Goal: Information Seeking & Learning: Check status

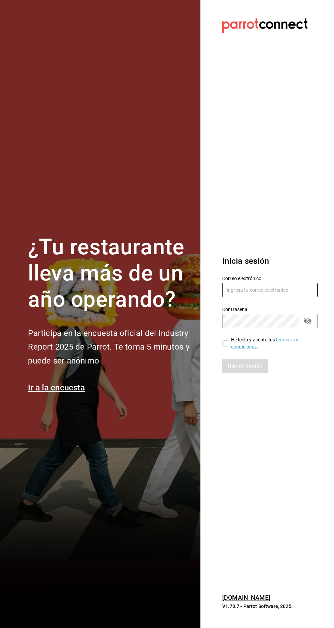
type input "[EMAIL_ADDRESS][DOMAIN_NAME]"
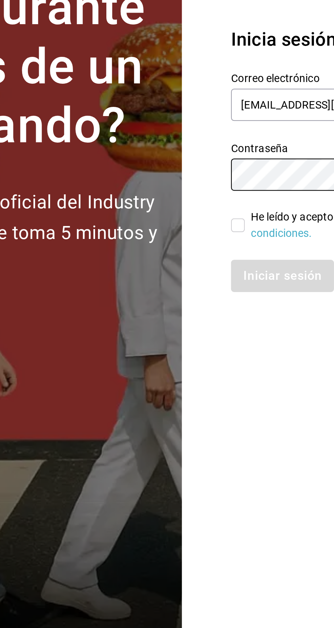
scroll to position [1, 0]
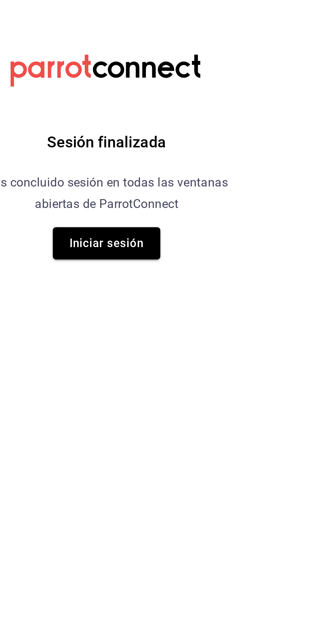
click at [225, 368] on div "Sesión finalizada Has concluido sesión en todas las ventanas abiertas de Parrot…" at bounding box center [167, 314] width 172 height 628
click at [168, 357] on button "Iniciar sesión" at bounding box center [167, 352] width 48 height 14
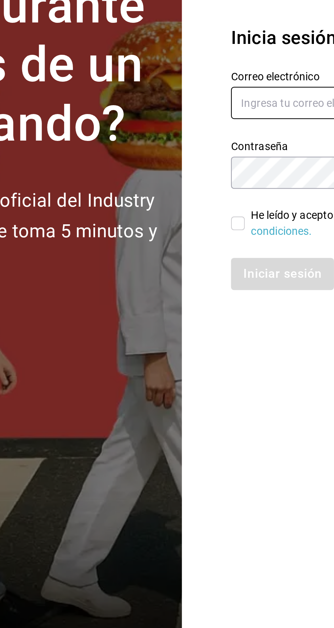
click at [232, 297] on input "text" at bounding box center [269, 290] width 95 height 14
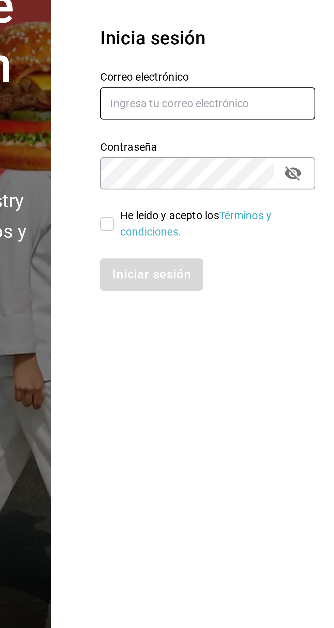
type input "nolita@multiuser.com"
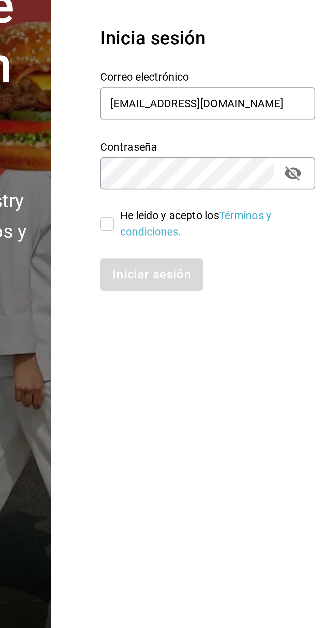
click at [224, 347] on input "He leído y acepto los Términos y condiciones." at bounding box center [225, 344] width 6 height 6
checkbox input "true"
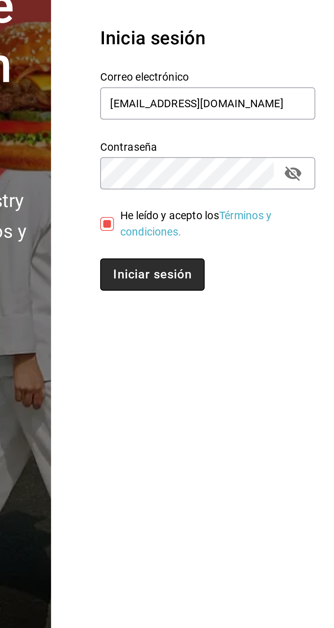
click at [233, 373] on button "Iniciar sesión" at bounding box center [245, 366] width 46 height 14
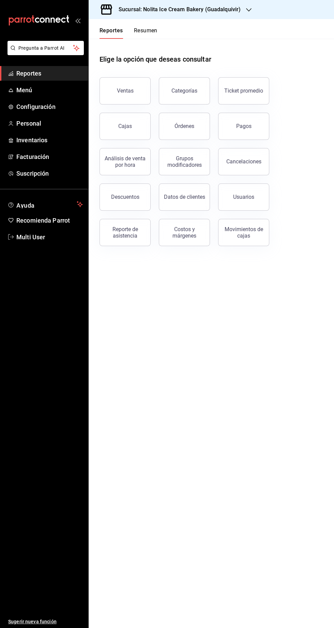
click at [141, 17] on div "Sucursal: Nolita Ice Cream Bakery (Guadalquivir)" at bounding box center [174, 9] width 160 height 19
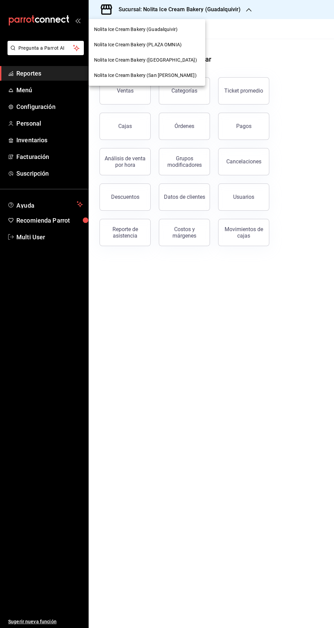
click at [149, 61] on span "Nolita Ice Cream Bakery ([GEOGRAPHIC_DATA])" at bounding box center [145, 60] width 103 height 7
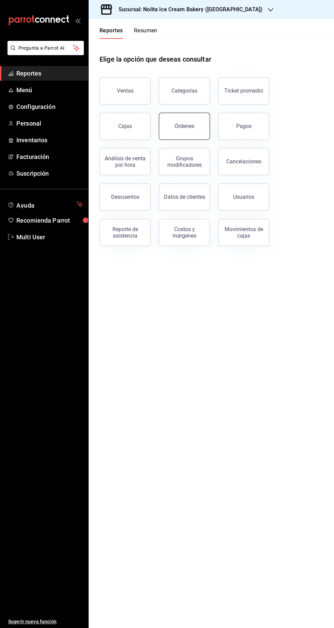
click at [176, 124] on div "Órdenes" at bounding box center [184, 126] width 20 height 6
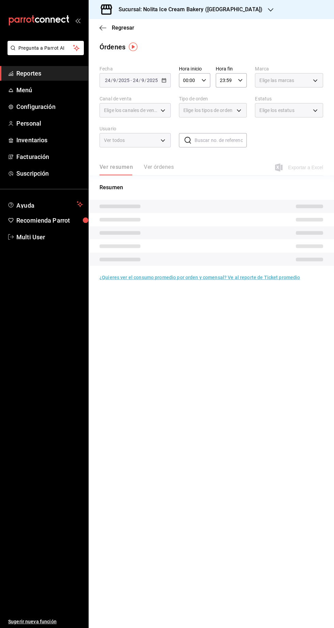
click at [160, 170] on button "Ver órdenes" at bounding box center [159, 170] width 30 height 12
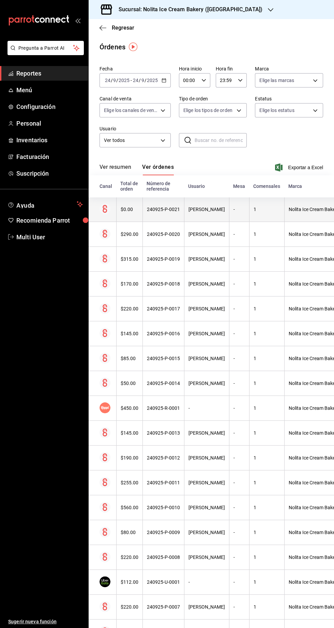
click at [162, 219] on th "240925-P-0021" at bounding box center [163, 209] width 42 height 25
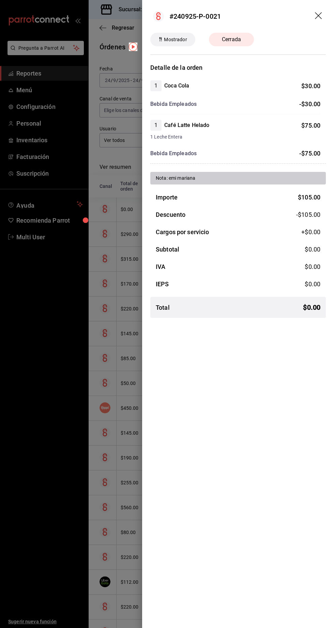
click at [106, 520] on div at bounding box center [167, 314] width 334 height 628
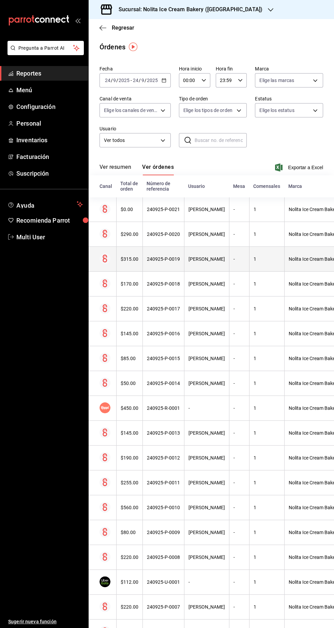
click at [135, 247] on th "$315.00" at bounding box center [129, 259] width 26 height 25
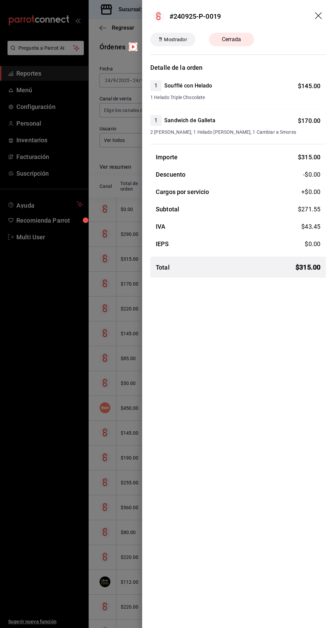
click at [119, 535] on div at bounding box center [167, 314] width 334 height 628
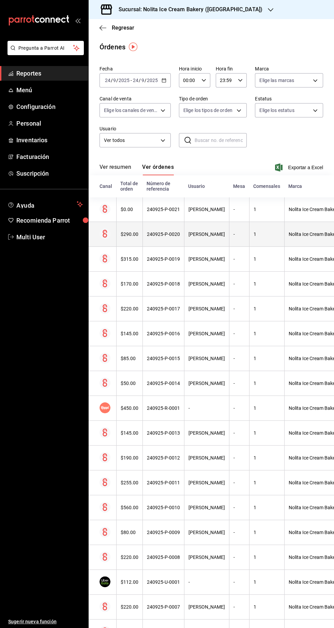
click at [129, 234] on div "$290.00" at bounding box center [130, 234] width 18 height 5
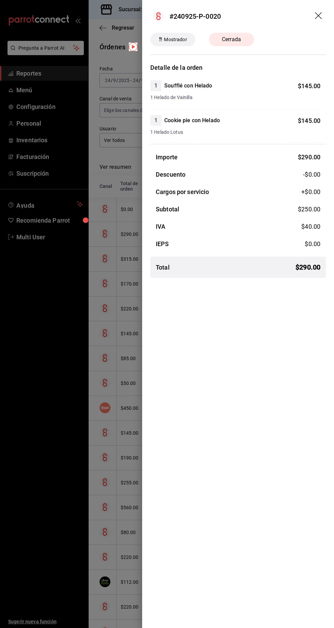
click at [124, 542] on div at bounding box center [167, 314] width 334 height 628
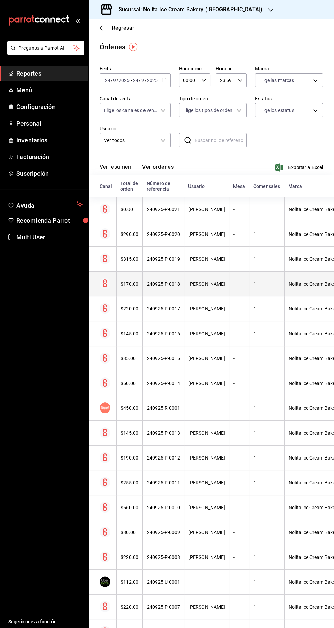
click at [151, 280] on th "240925-P-0018" at bounding box center [163, 284] width 42 height 25
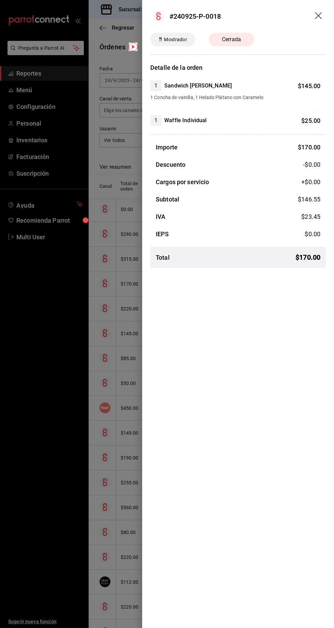
click at [112, 538] on div at bounding box center [167, 314] width 334 height 628
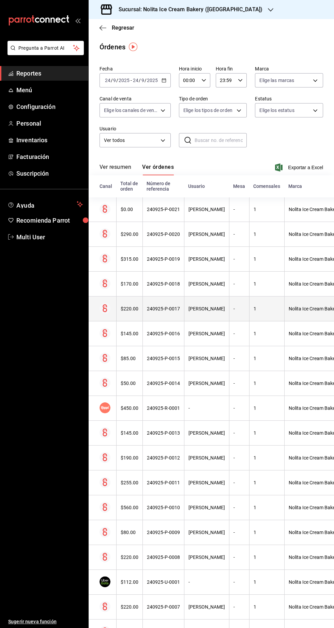
click at [253, 309] on div "1" at bounding box center [266, 308] width 27 height 5
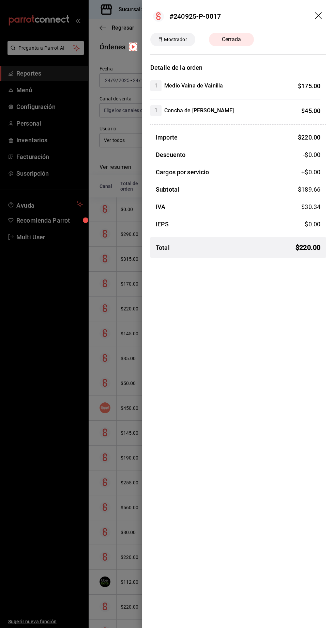
click at [65, 517] on div at bounding box center [167, 314] width 334 height 628
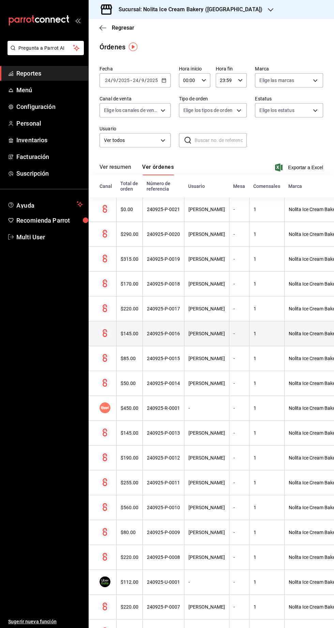
click at [233, 333] on div "-" at bounding box center [239, 333] width 12 height 5
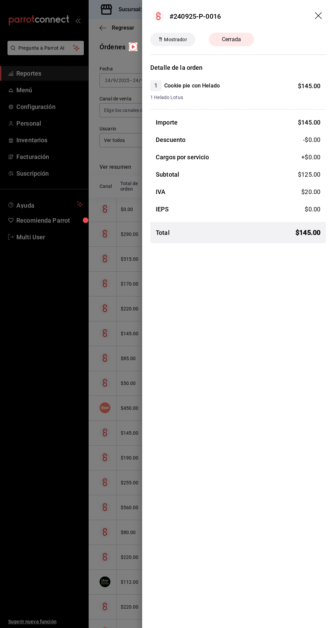
click at [66, 518] on div at bounding box center [167, 314] width 334 height 628
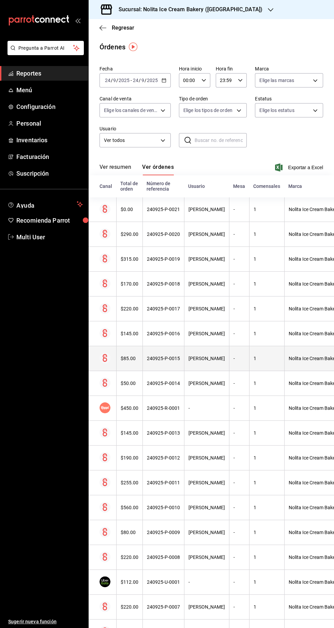
click at [210, 356] on div "[PERSON_NAME]" at bounding box center [206, 358] width 36 height 5
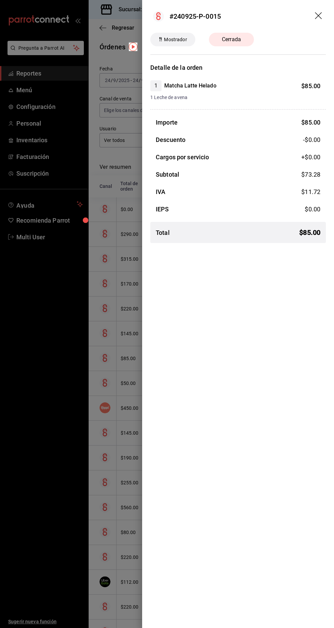
click at [78, 526] on div at bounding box center [167, 314] width 334 height 628
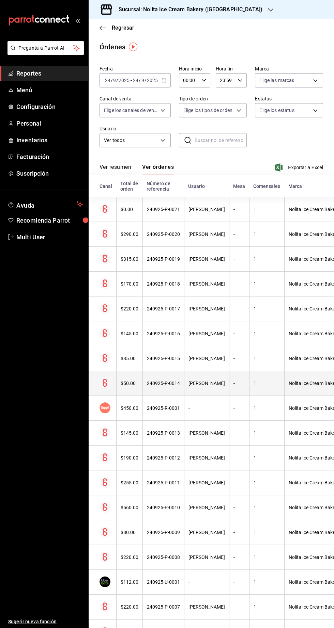
click at [210, 383] on div "[PERSON_NAME]" at bounding box center [206, 383] width 36 height 5
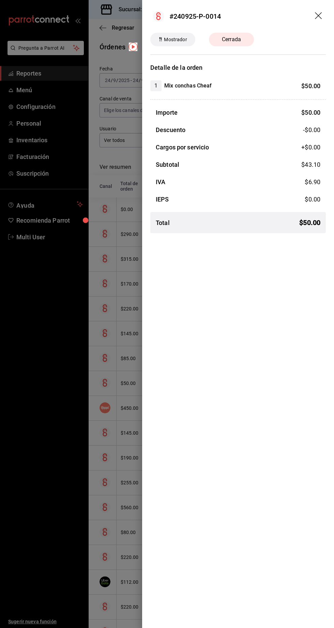
click at [78, 530] on div at bounding box center [167, 314] width 334 height 628
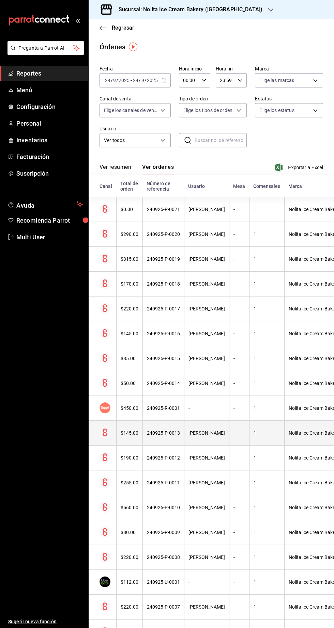
click at [208, 433] on div "[PERSON_NAME]" at bounding box center [206, 432] width 36 height 5
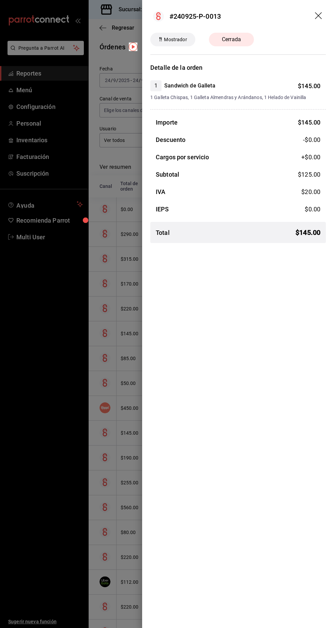
click at [93, 540] on div at bounding box center [167, 314] width 334 height 628
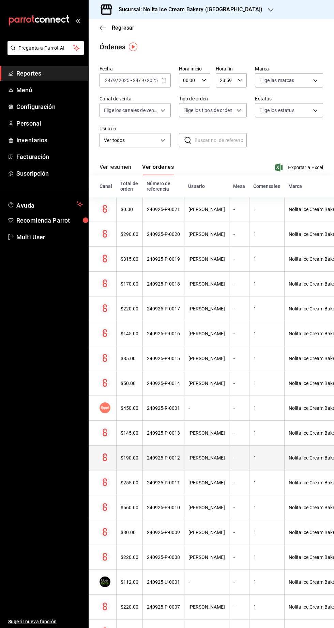
click at [173, 456] on div "240925-P-0012" at bounding box center [163, 457] width 33 height 5
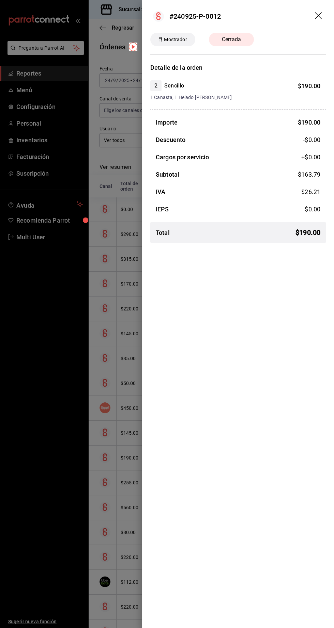
click at [92, 543] on div at bounding box center [167, 314] width 334 height 628
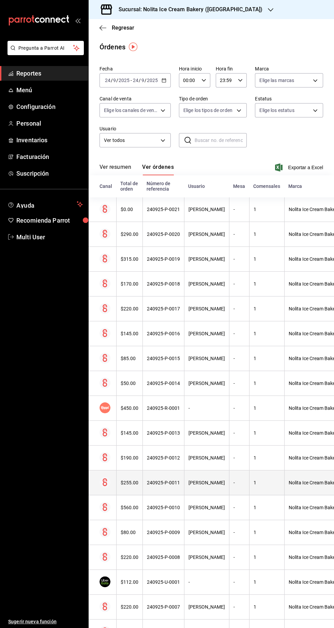
click at [139, 493] on th "$255.00" at bounding box center [129, 483] width 26 height 25
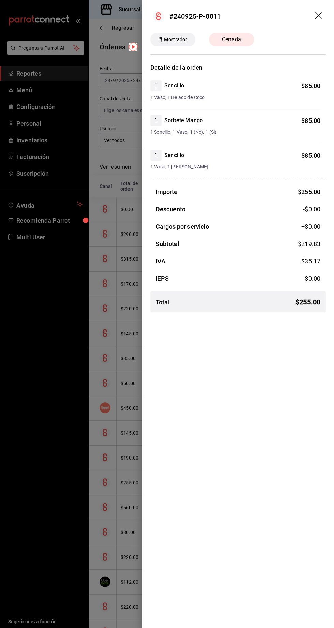
click at [90, 560] on div at bounding box center [167, 314] width 334 height 628
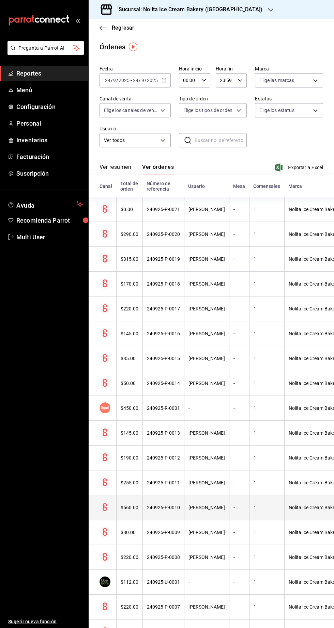
click at [153, 516] on th "240925-P-0010" at bounding box center [163, 507] width 42 height 25
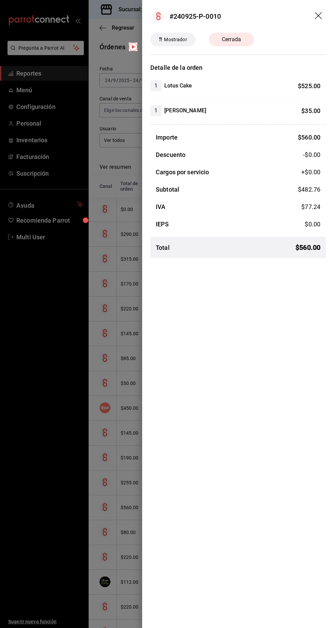
click at [107, 559] on div at bounding box center [167, 314] width 334 height 628
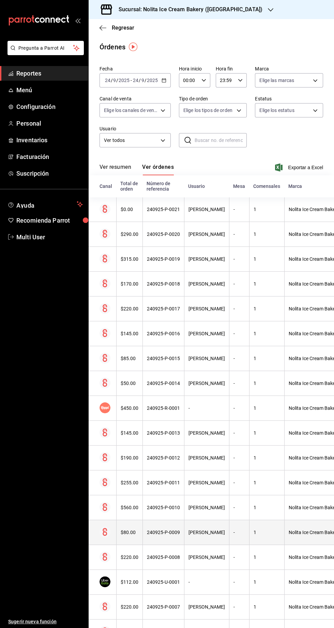
click at [151, 542] on th "240925-P-0009" at bounding box center [163, 532] width 42 height 25
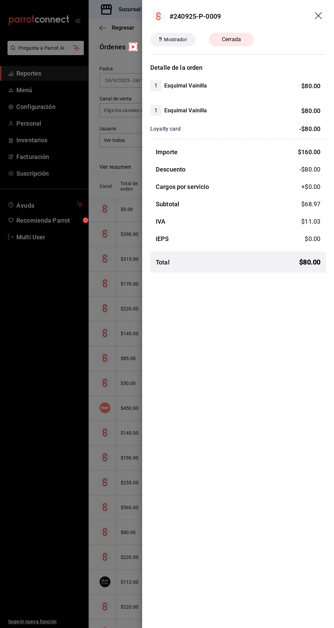
click at [95, 565] on div at bounding box center [167, 314] width 334 height 628
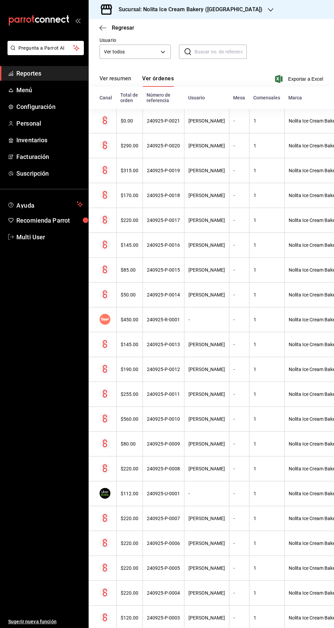
scroll to position [100, 0]
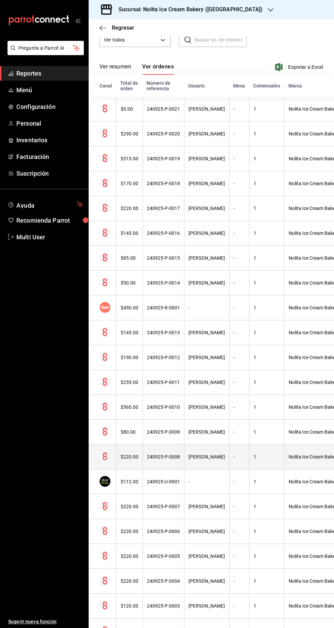
click at [180, 460] on th "240925-P-0008" at bounding box center [163, 457] width 42 height 25
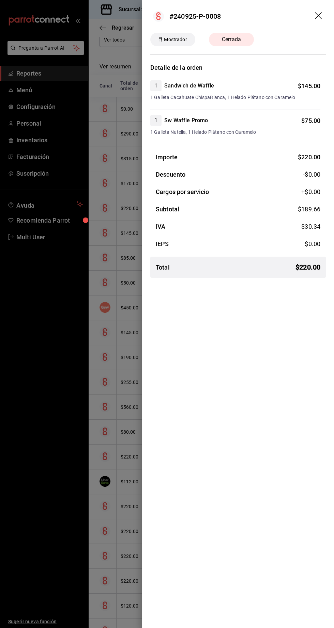
click at [93, 549] on div at bounding box center [167, 314] width 334 height 628
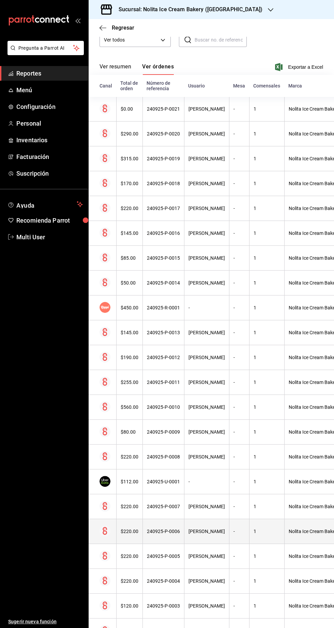
click at [166, 538] on th "240925-P-0006" at bounding box center [163, 531] width 42 height 25
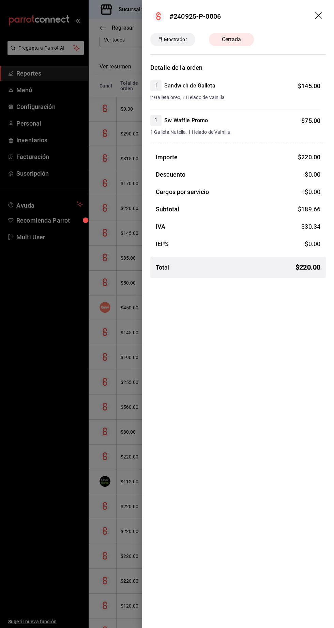
click at [102, 543] on div at bounding box center [167, 314] width 334 height 628
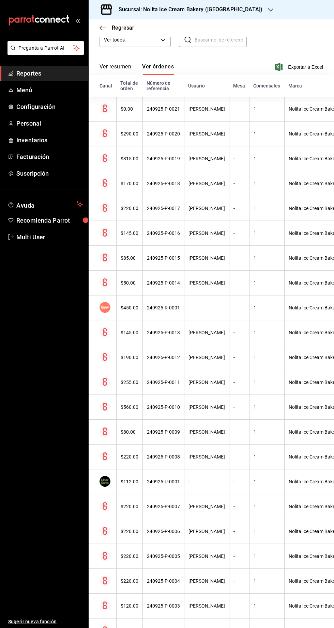
scroll to position [104, 0]
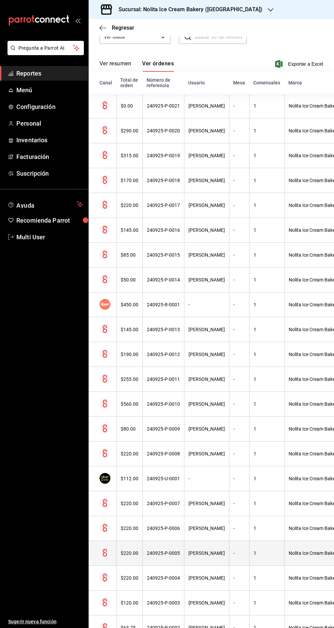
click at [182, 560] on th "240925-P-0005" at bounding box center [163, 553] width 42 height 25
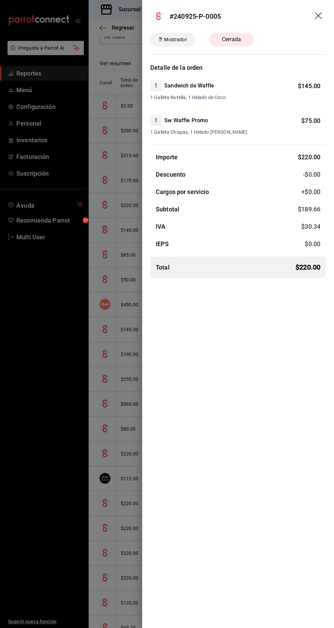
click at [87, 268] on div at bounding box center [167, 314] width 334 height 628
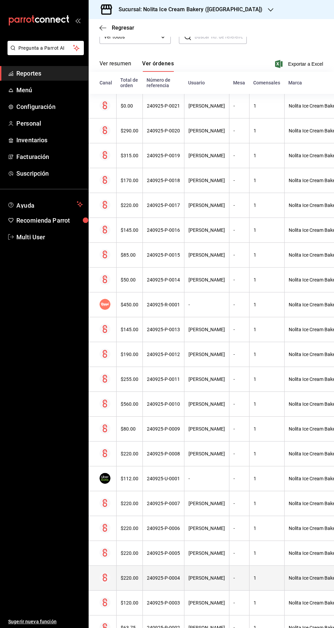
click at [165, 577] on div "240925-P-0004" at bounding box center [163, 577] width 33 height 5
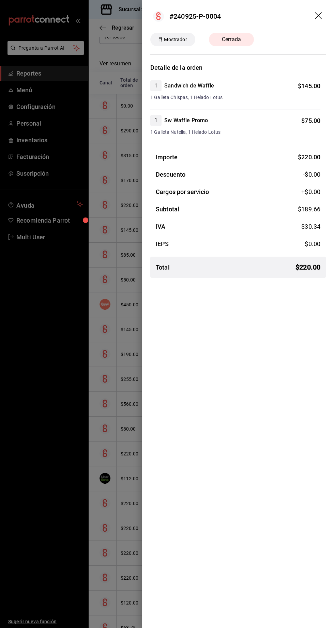
click at [64, 254] on div at bounding box center [167, 314] width 334 height 628
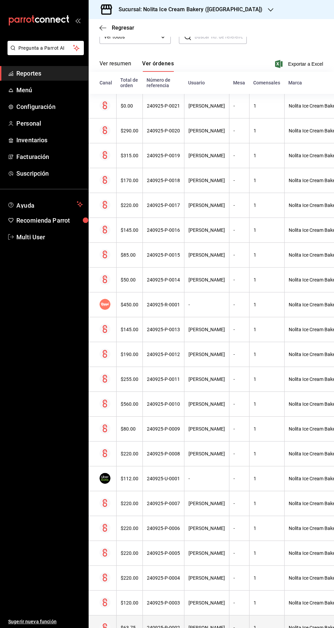
click at [164, 626] on div "240925-P-0002" at bounding box center [163, 627] width 33 height 5
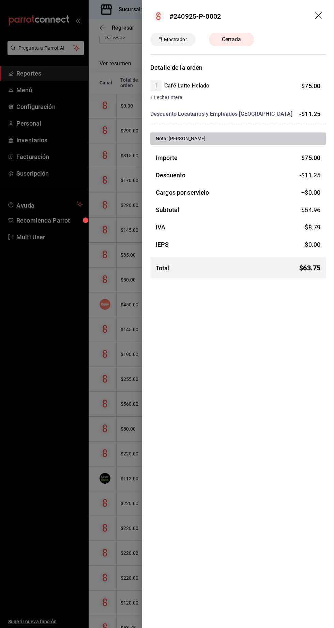
click at [47, 260] on div at bounding box center [167, 314] width 334 height 628
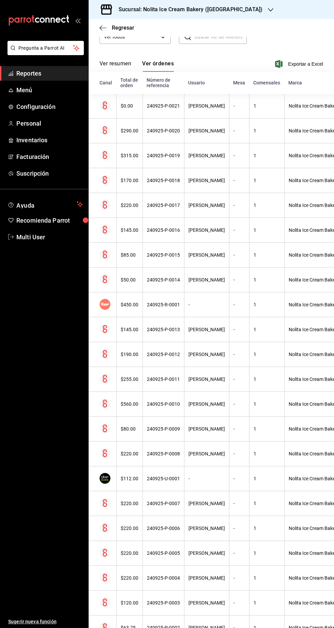
scroll to position [0, 0]
